Goal: Task Accomplishment & Management: Use online tool/utility

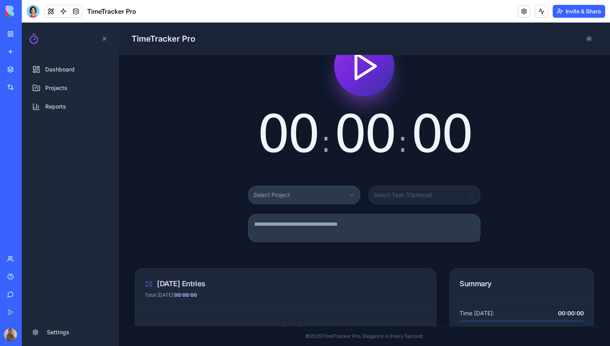
scroll to position [22, 0]
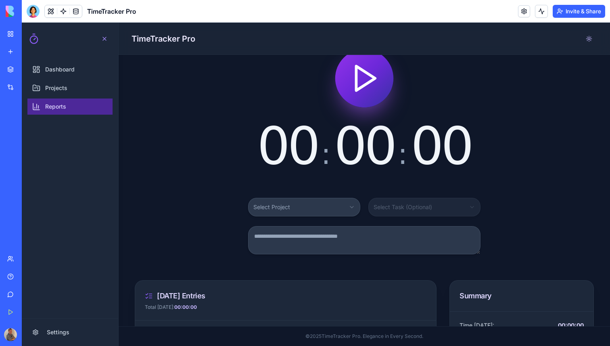
click at [64, 106] on span "Reports" at bounding box center [55, 106] width 21 height 8
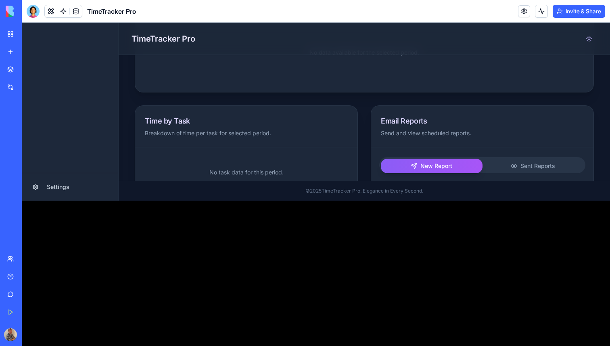
scroll to position [156, 0]
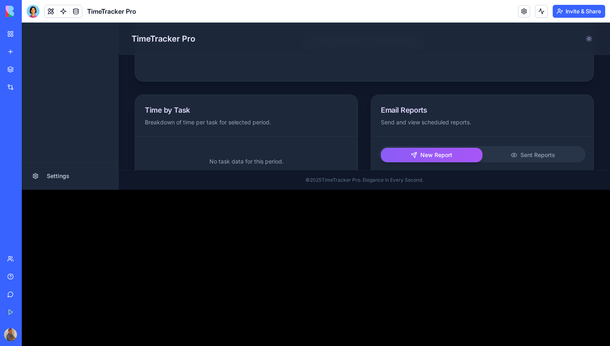
click at [396, 159] on button "New Report" at bounding box center [432, 155] width 102 height 15
click at [409, 156] on button "New Report" at bounding box center [432, 155] width 102 height 15
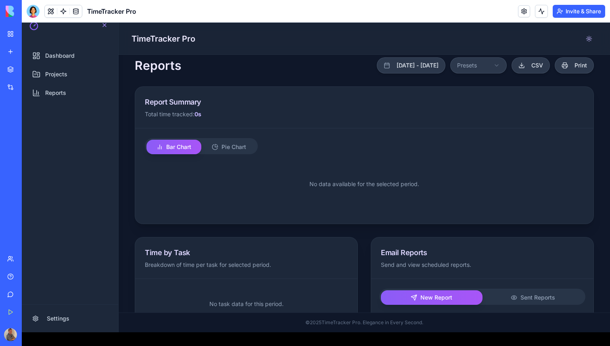
scroll to position [4, 0]
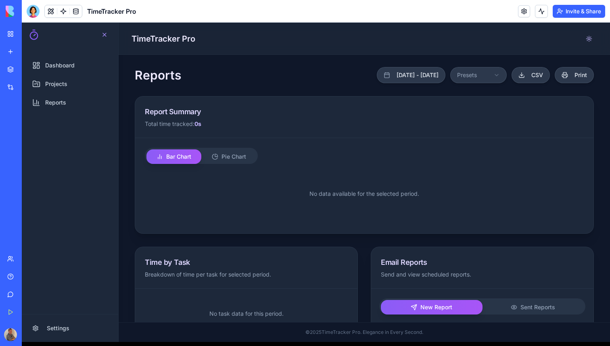
click at [192, 157] on button "Bar Chart" at bounding box center [173, 156] width 55 height 15
click at [220, 157] on button "Pie Chart" at bounding box center [228, 156] width 55 height 15
click at [170, 157] on button "Bar Chart" at bounding box center [173, 156] width 55 height 15
click at [55, 71] on link "Dashboard" at bounding box center [69, 65] width 85 height 16
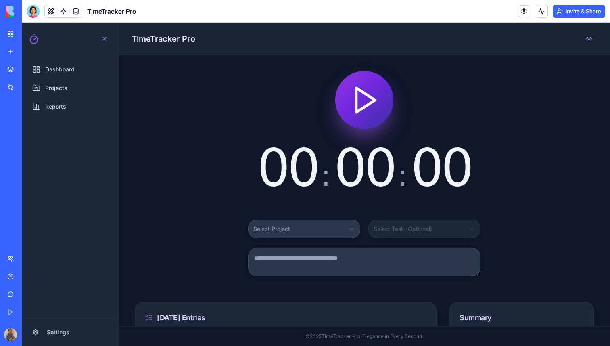
click at [282, 231] on html "Dashboard Projects Reports Settings Open navigation menu TimeTracker Pro 00 : 0…" at bounding box center [316, 184] width 588 height 323
click at [62, 95] on html "Dashboard Projects Reports Settings Open navigation menu TimeTracker Pro 00 : 0…" at bounding box center [316, 184] width 588 height 323
click at [61, 94] on link "Projects" at bounding box center [69, 88] width 85 height 16
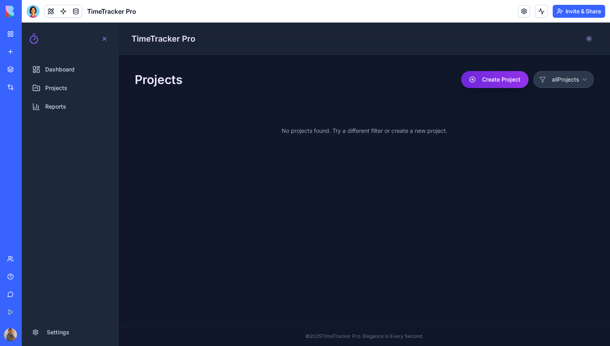
click at [495, 85] on button "Create Project" at bounding box center [494, 79] width 67 height 17
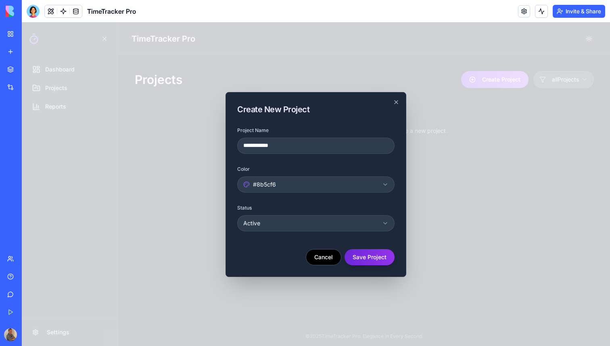
type input "**********"
click at [381, 258] on button "Save Project" at bounding box center [370, 257] width 50 height 16
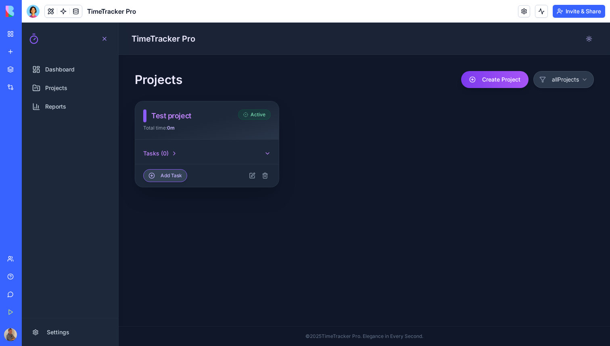
click at [266, 152] on icon "button" at bounding box center [267, 153] width 6 height 6
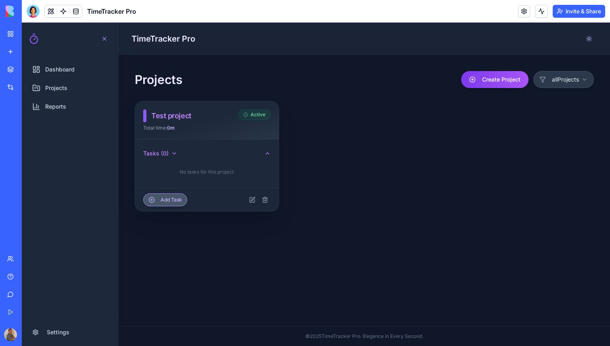
click at [176, 195] on button "Add Task" at bounding box center [165, 199] width 44 height 13
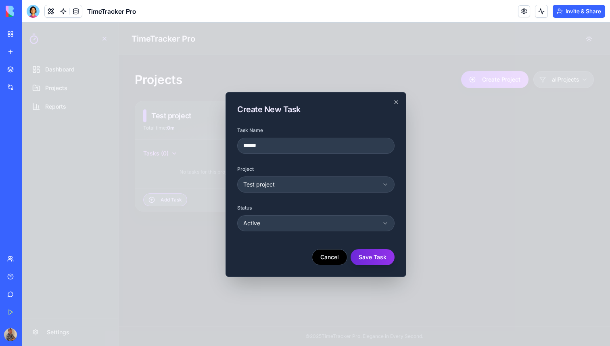
type input "******"
click at [366, 254] on button "Save Task" at bounding box center [373, 257] width 44 height 16
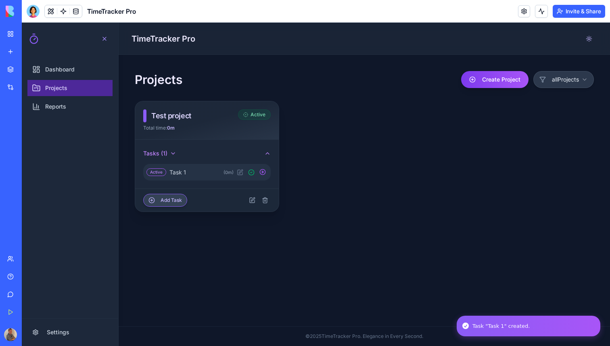
click at [58, 92] on span "Projects" at bounding box center [56, 88] width 22 height 8
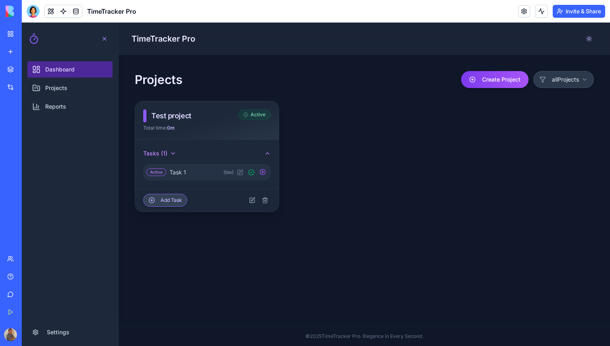
click at [60, 67] on span "Dashboard" at bounding box center [59, 69] width 29 height 8
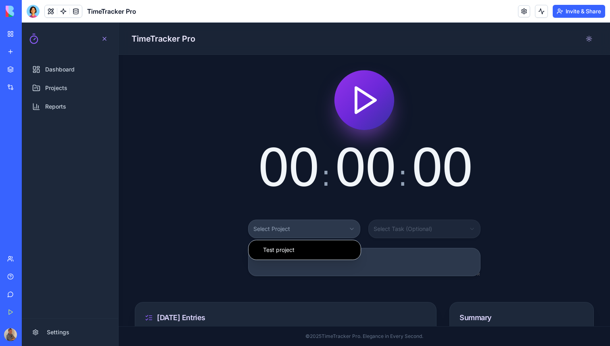
click at [272, 226] on html "Dashboard Projects Reports Settings Open navigation menu TimeTracker Pro 00 : 0…" at bounding box center [316, 184] width 588 height 323
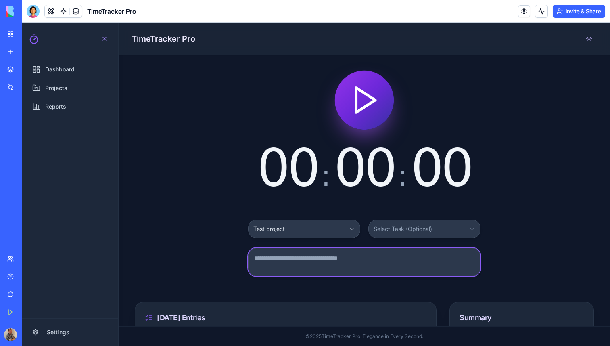
click at [330, 261] on textarea at bounding box center [364, 262] width 232 height 28
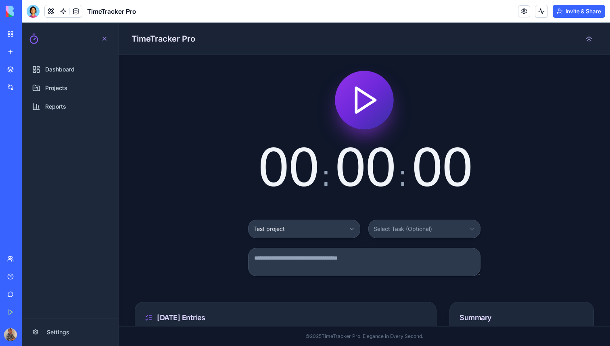
click at [359, 111] on polygon "Start timer" at bounding box center [365, 100] width 19 height 25
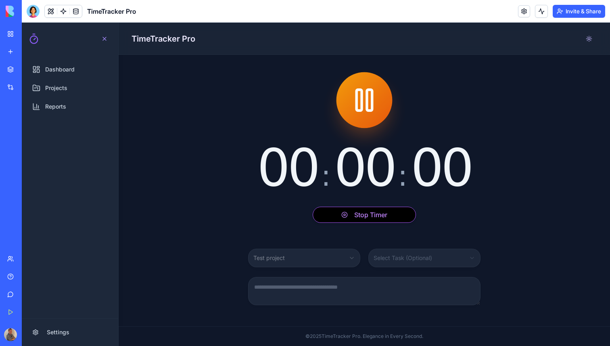
click at [325, 171] on div "00 : 00 : 00" at bounding box center [364, 168] width 214 height 52
click at [302, 173] on span "00" at bounding box center [287, 168] width 61 height 60
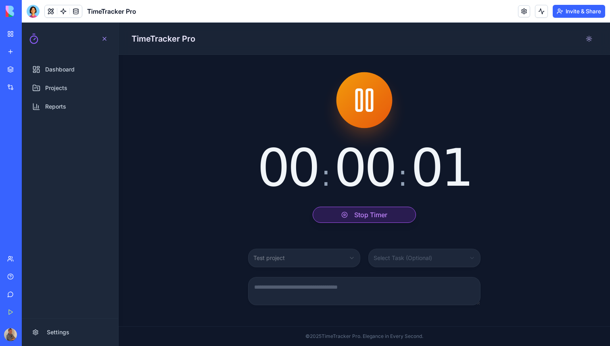
click at [354, 222] on button "Stop Timer" at bounding box center [364, 215] width 103 height 16
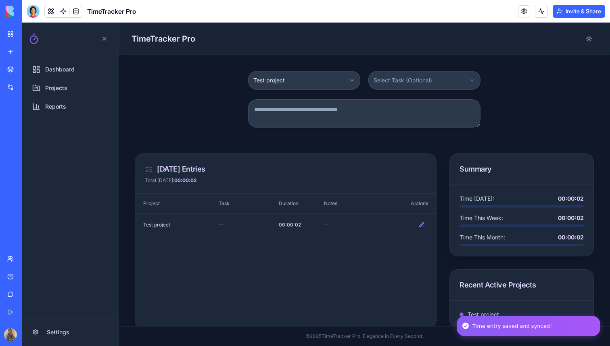
scroll to position [157, 0]
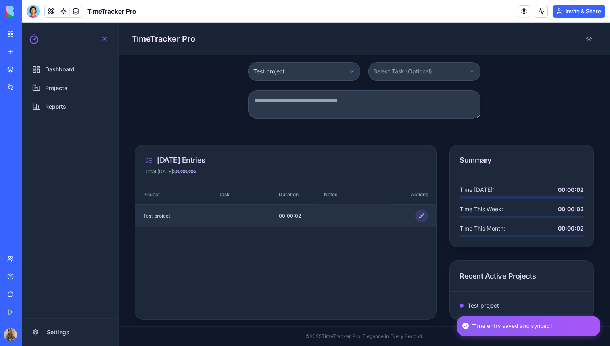
click at [421, 219] on button at bounding box center [421, 215] width 13 height 13
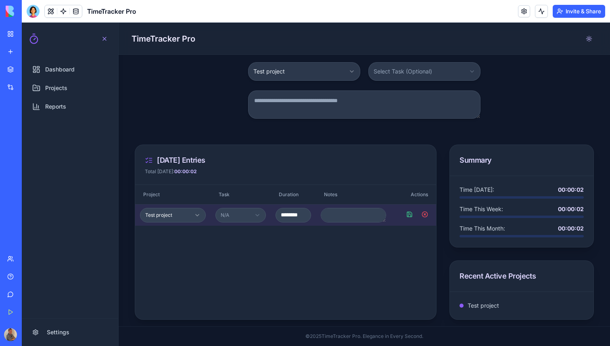
click at [282, 217] on input "********" at bounding box center [294, 215] width 36 height 15
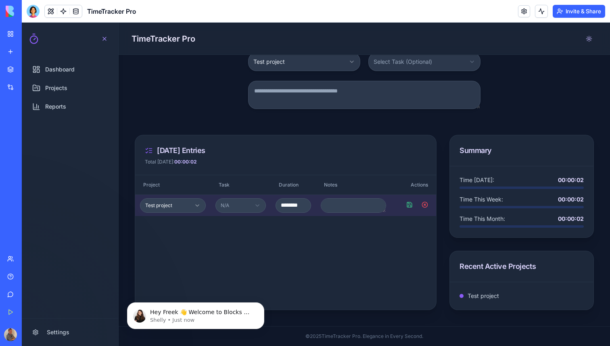
scroll to position [0, 0]
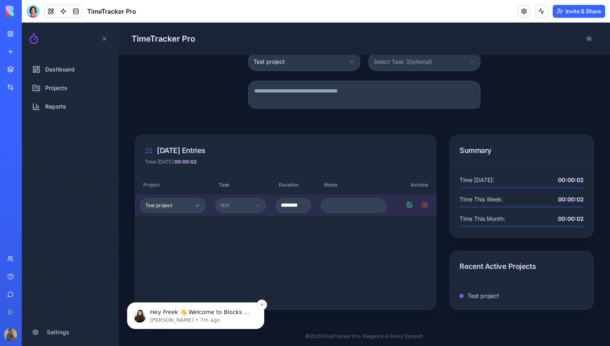
click at [138, 313] on img "message notification from Shelly, 7m ago. Hey Freek 👋 Welcome to Blocks 🙌 I'm h…" at bounding box center [139, 315] width 13 height 13
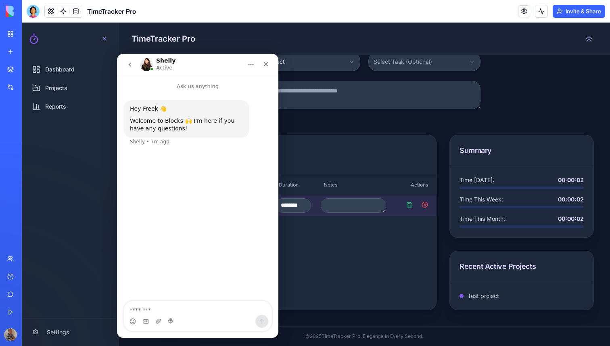
click at [144, 67] on img "Intercom messenger" at bounding box center [146, 64] width 13 height 13
click at [161, 61] on h1 "Shelly" at bounding box center [165, 61] width 19 height 6
click at [142, 66] on img "Intercom messenger" at bounding box center [146, 64] width 13 height 13
